Goal: Task Accomplishment & Management: Complete application form

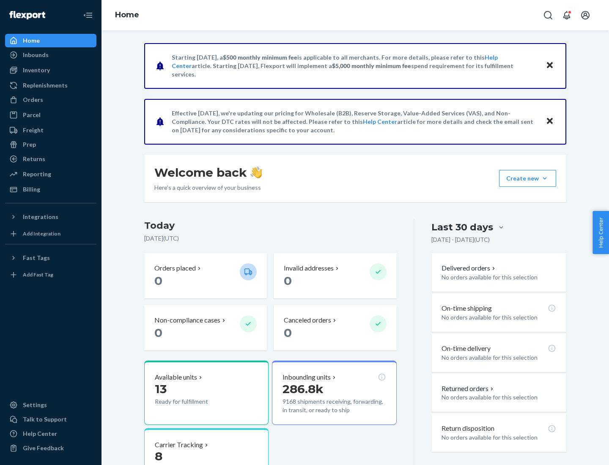
click at [545, 178] on button "Create new Create new inbound Create new order Create new product" at bounding box center [527, 178] width 57 height 17
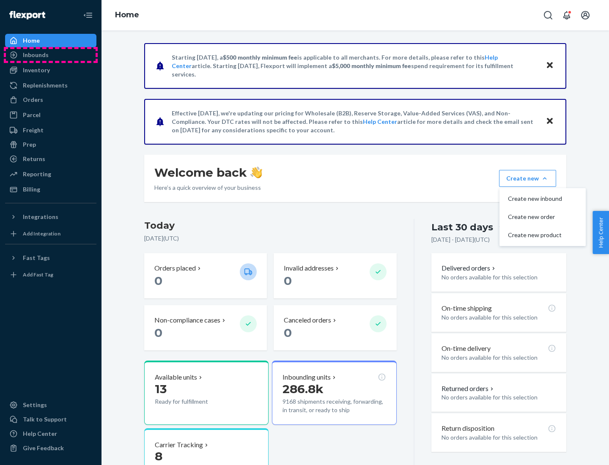
click at [51, 55] on div "Inbounds" at bounding box center [51, 55] width 90 height 12
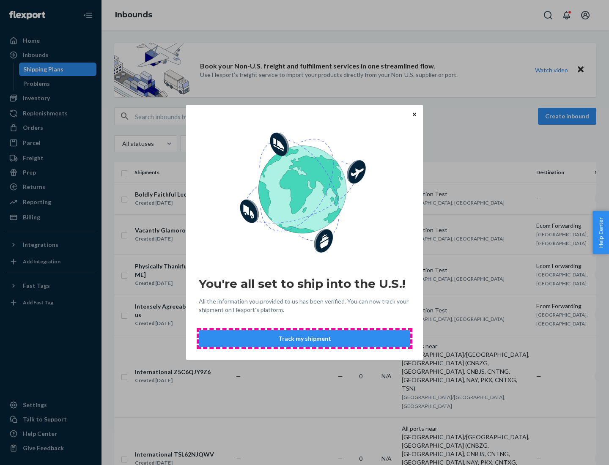
click at [304, 339] on button "Track my shipment" at bounding box center [304, 338] width 211 height 17
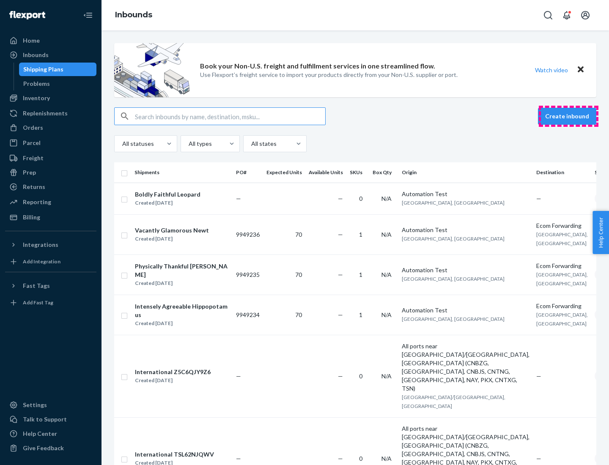
click at [568, 116] on button "Create inbound" at bounding box center [567, 116] width 58 height 17
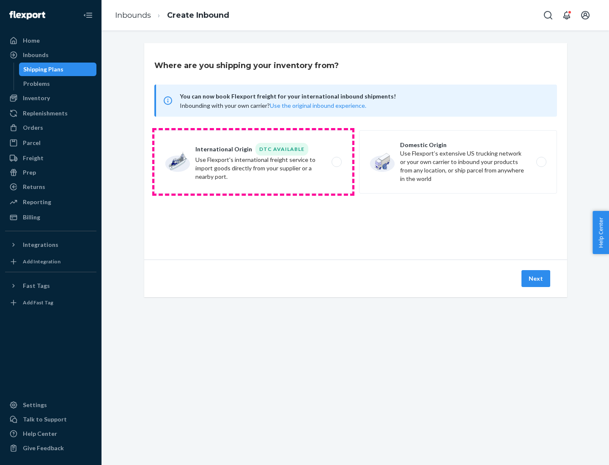
click at [253, 162] on label "International Origin DTC Available Use Flexport's international freight service…" at bounding box center [253, 161] width 198 height 63
click at [336, 162] on input "International Origin DTC Available Use Flexport's international freight service…" at bounding box center [338, 161] width 5 height 5
radio input "true"
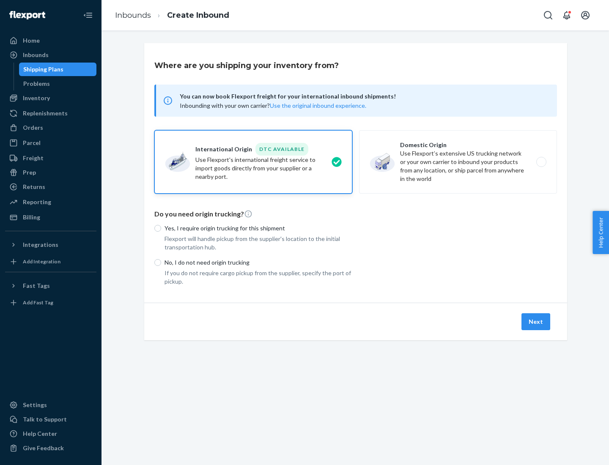
click at [258, 262] on p "No, I do not need origin trucking" at bounding box center [258, 262] width 188 height 8
click at [161, 262] on input "No, I do not need origin trucking" at bounding box center [157, 262] width 7 height 7
radio input "true"
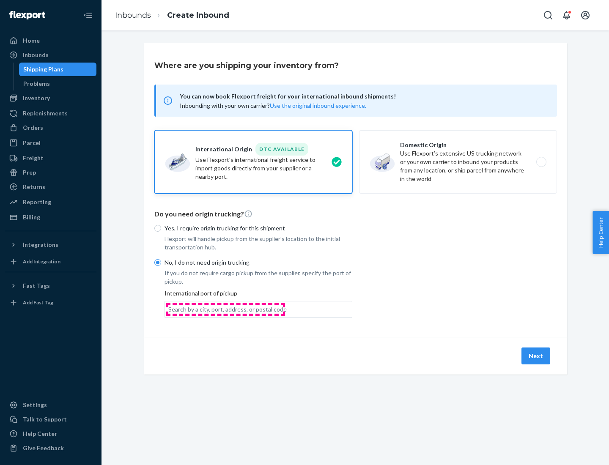
click at [225, 309] on div "Search by a city, port, address, or postal code" at bounding box center [227, 309] width 118 height 8
click at [169, 309] on input "Search by a city, port, address, or postal code" at bounding box center [168, 309] width 1 height 8
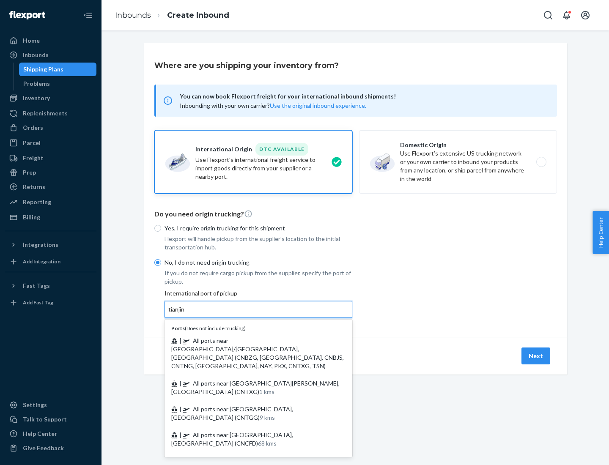
click at [250, 340] on span "| All ports near [GEOGRAPHIC_DATA]/[GEOGRAPHIC_DATA], [GEOGRAPHIC_DATA] (CNBZG,…" at bounding box center [257, 353] width 172 height 33
click at [186, 314] on input "tianjin" at bounding box center [176, 309] width 17 height 8
type input "All ports near [GEOGRAPHIC_DATA]/[GEOGRAPHIC_DATA], [GEOGRAPHIC_DATA] (CNBZG, […"
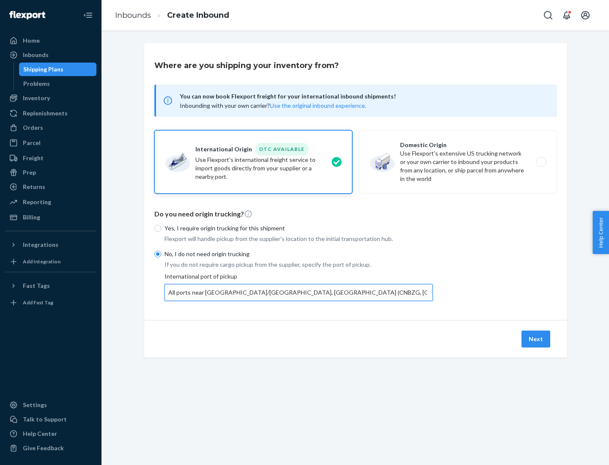
click at [536, 339] on button "Next" at bounding box center [535, 339] width 29 height 17
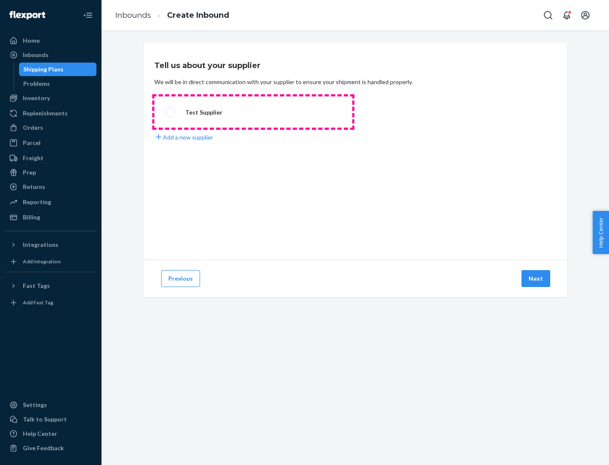
click at [253, 112] on label "Test Supplier" at bounding box center [253, 111] width 198 height 31
click at [170, 112] on input "Test Supplier" at bounding box center [167, 111] width 5 height 5
radio input "true"
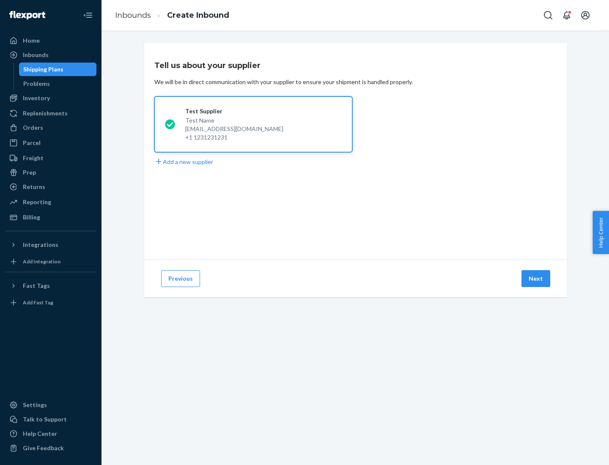
click at [536, 279] on button "Next" at bounding box center [535, 278] width 29 height 17
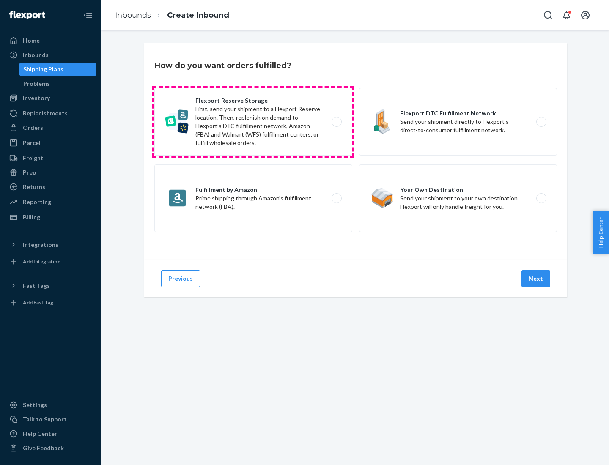
click at [253, 122] on label "Flexport Reserve Storage First, send your shipment to a Flexport Reserve locati…" at bounding box center [253, 122] width 198 height 68
click at [336, 122] on input "Flexport Reserve Storage First, send your shipment to a Flexport Reserve locati…" at bounding box center [338, 121] width 5 height 5
radio input "true"
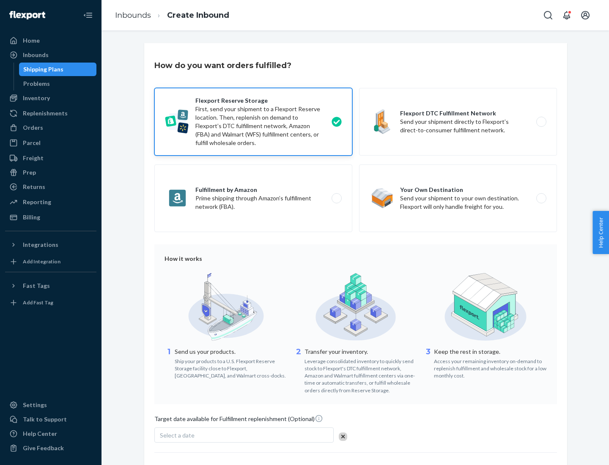
scroll to position [69, 0]
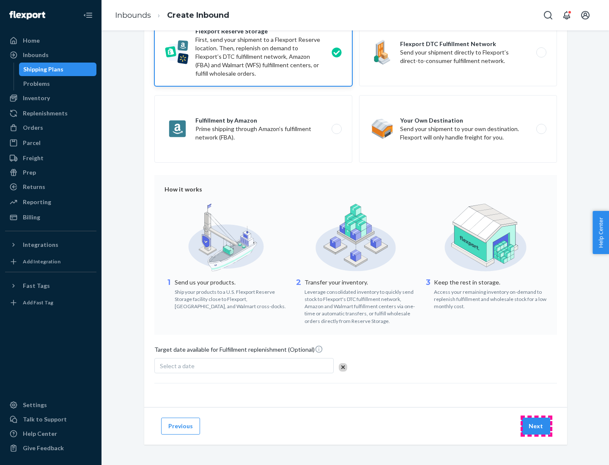
click at [536, 426] on button "Next" at bounding box center [535, 426] width 29 height 17
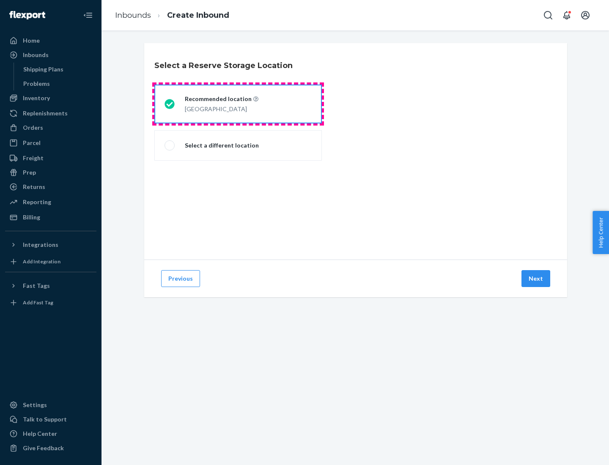
click at [238, 104] on div "[GEOGRAPHIC_DATA]" at bounding box center [222, 108] width 74 height 10
click at [170, 104] on input "Recommended location [GEOGRAPHIC_DATA]" at bounding box center [166, 103] width 5 height 5
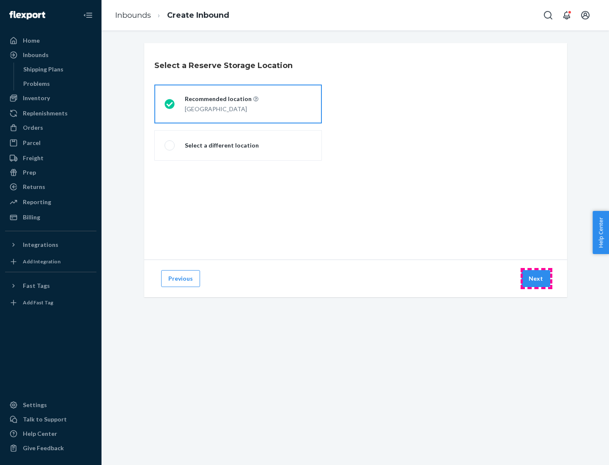
click at [536, 279] on button "Next" at bounding box center [535, 278] width 29 height 17
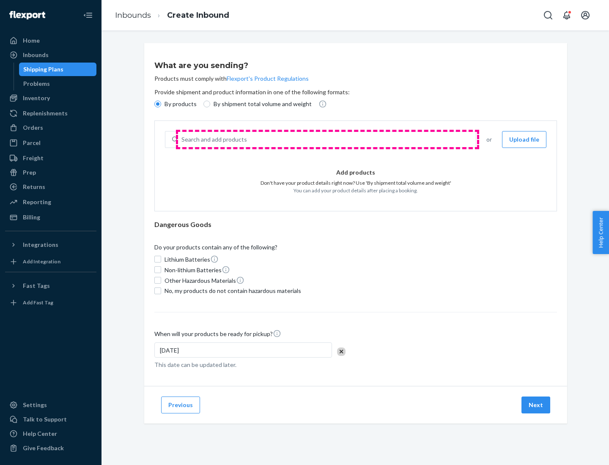
click at [327, 140] on div "Search and add products" at bounding box center [327, 139] width 298 height 15
click at [182, 140] on input "Search and add products" at bounding box center [181, 139] width 1 height 8
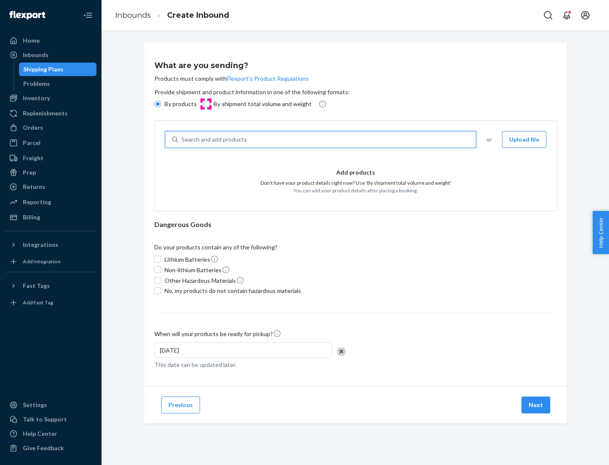
click at [205, 104] on input "By shipment total volume and weight" at bounding box center [206, 104] width 7 height 7
radio input "true"
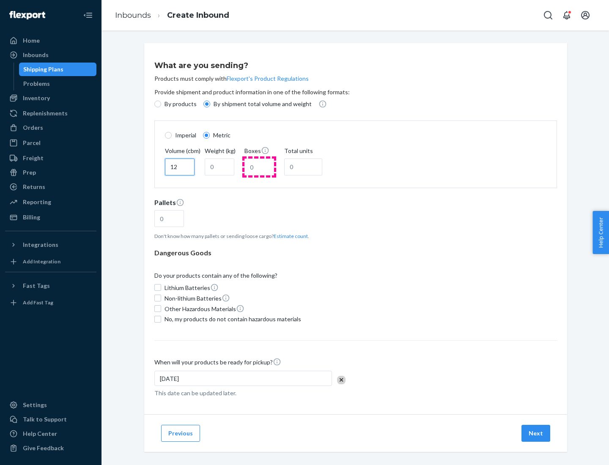
type input "12"
type input "22"
type input "222"
type input "121"
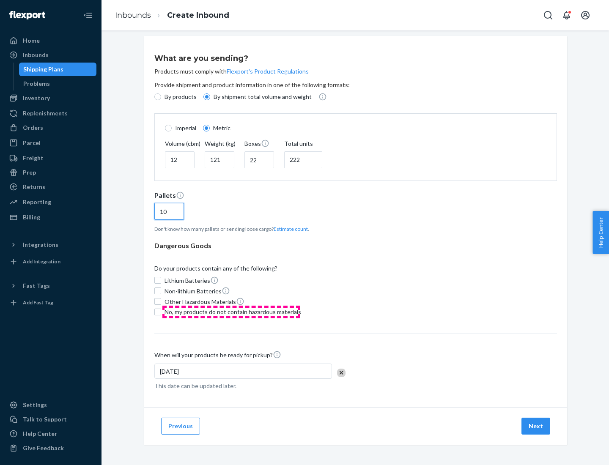
type input "10"
click at [231, 312] on span "No, my products do not contain hazardous materials" at bounding box center [232, 312] width 137 height 8
click at [161, 312] on input "No, my products do not contain hazardous materials" at bounding box center [157, 312] width 7 height 7
checkbox input "true"
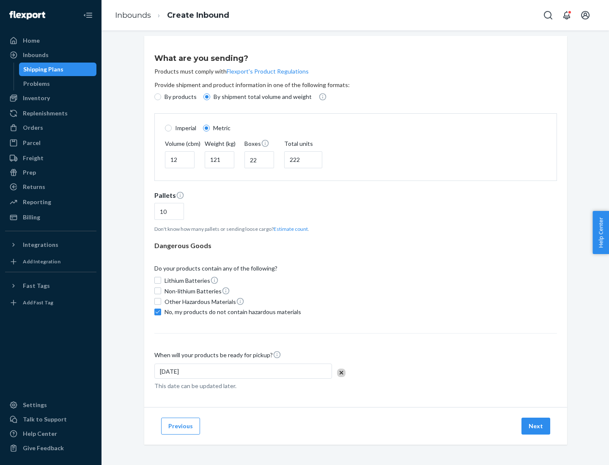
click at [536, 426] on button "Next" at bounding box center [535, 426] width 29 height 17
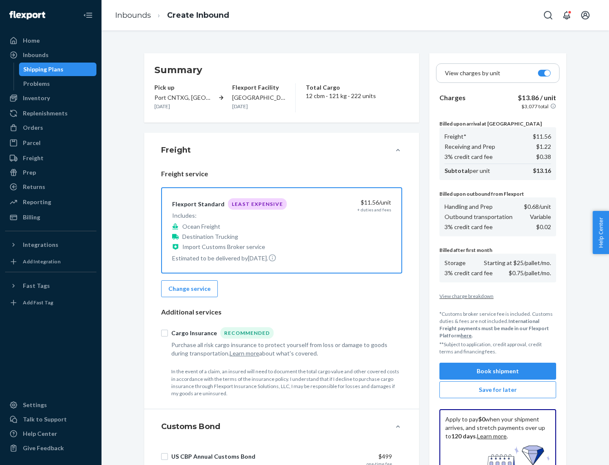
scroll to position [123, 0]
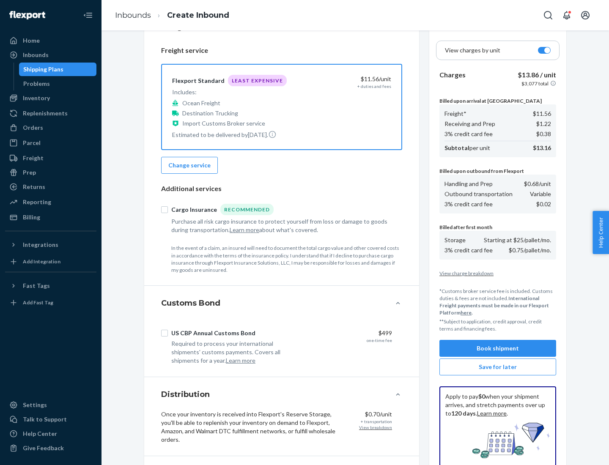
click at [498, 348] on button "Book shipment" at bounding box center [497, 348] width 117 height 17
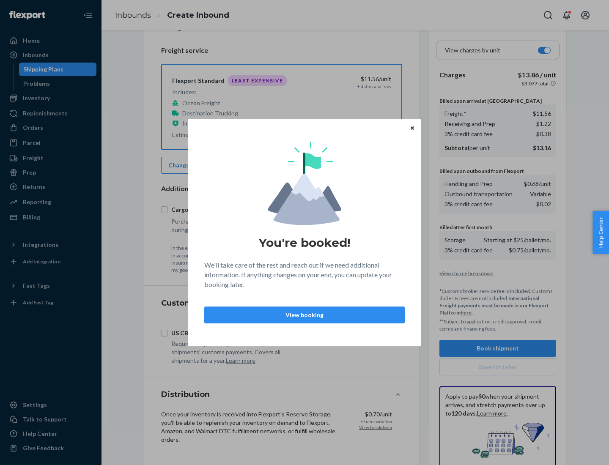
click at [304, 315] on p "View booking" at bounding box center [304, 315] width 186 height 8
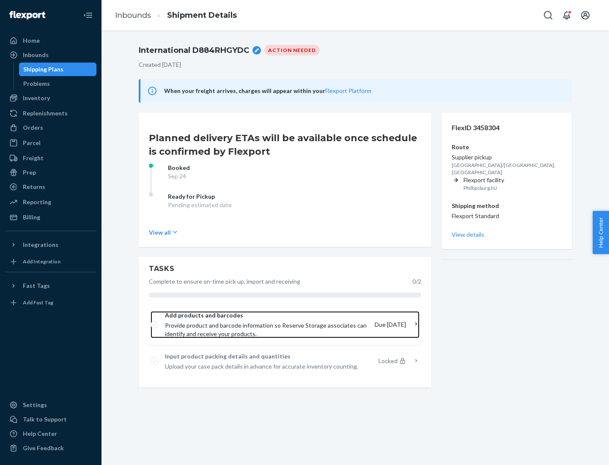
click at [268, 325] on span "Provide product and barcode information so Reserve Storage associates can ident…" at bounding box center [266, 329] width 203 height 17
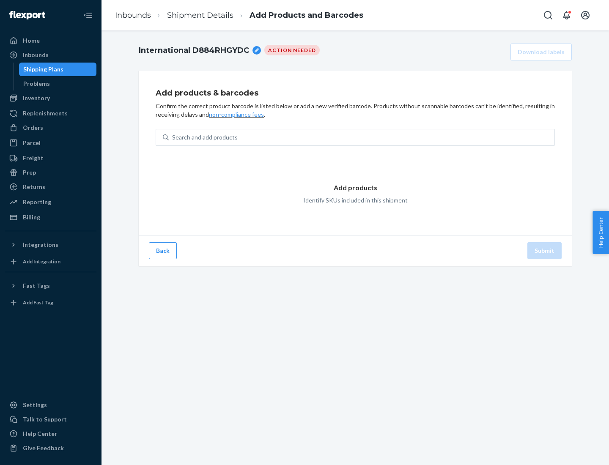
click at [361, 137] on div "Search and add products" at bounding box center [362, 137] width 386 height 15
click at [173, 137] on input "Search and add products" at bounding box center [172, 137] width 1 height 8
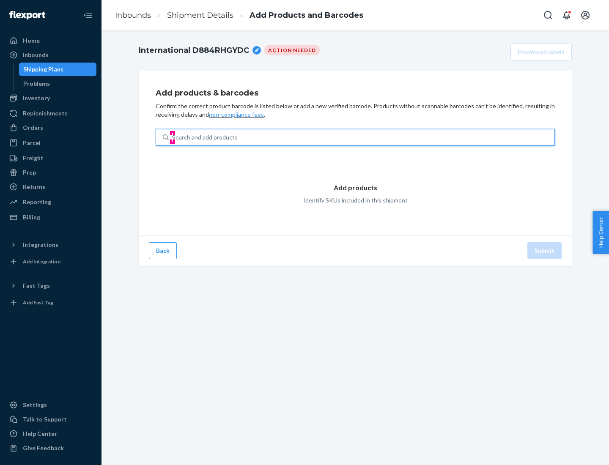
type input "test"
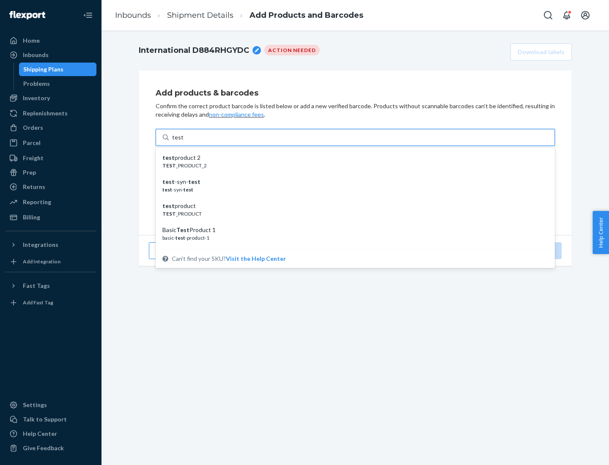
scroll to position [32, 0]
click at [352, 198] on div "Basic Test Product 1" at bounding box center [351, 198] width 379 height 8
click at [183, 142] on input "test" at bounding box center [177, 137] width 11 height 8
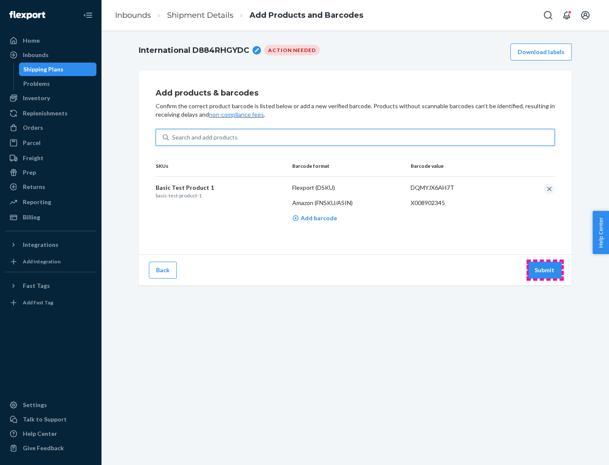
click at [545, 270] on button "Submit" at bounding box center [544, 270] width 34 height 17
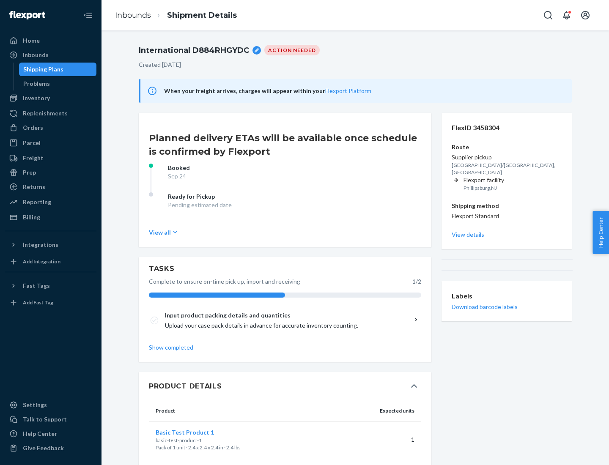
scroll to position [15, 0]
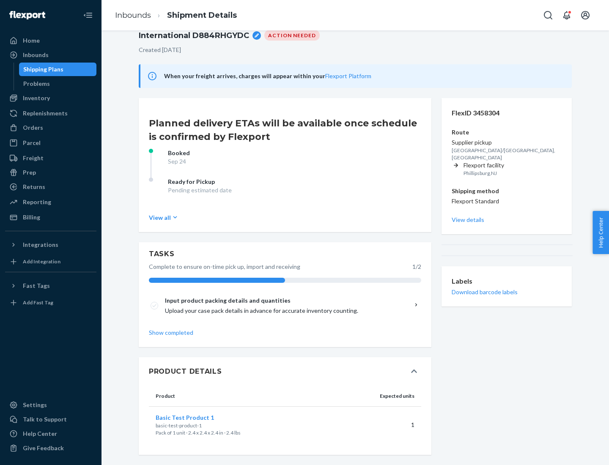
click at [198, 417] on span "Basic Test Product 1" at bounding box center [185, 417] width 58 height 7
